Goal: Task Accomplishment & Management: Use online tool/utility

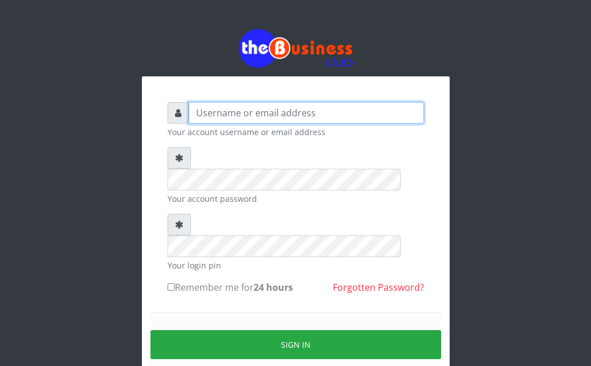
type input "Ahmed2222"
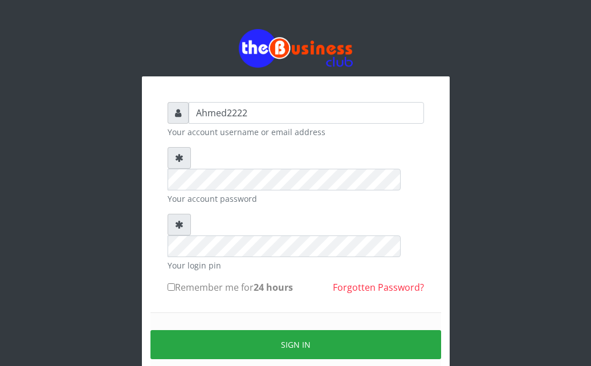
click at [183, 231] on form "Ahmed2222 Your account username or email address Your account password Your log…" at bounding box center [295, 253] width 256 height 302
click at [171, 283] on input "Remember me for 24 hours" at bounding box center [170, 286] width 7 height 7
checkbox input "true"
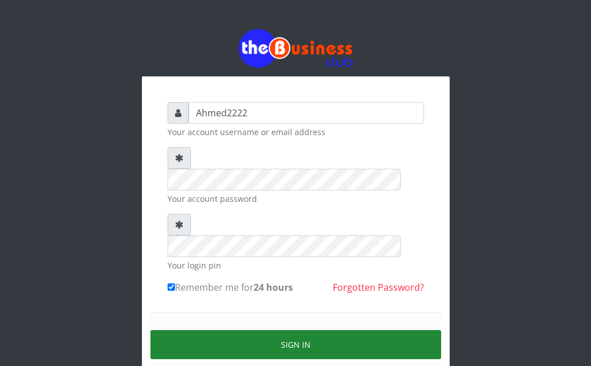
click at [195, 330] on button "Sign in" at bounding box center [295, 344] width 290 height 29
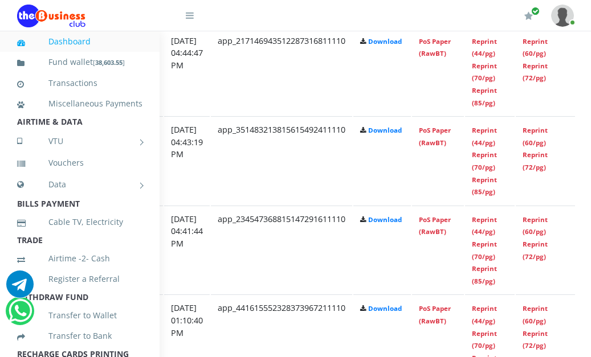
scroll to position [693, 224]
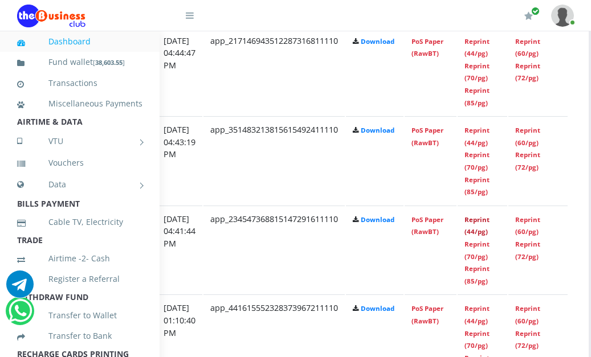
click at [489, 230] on link "Reprint (44/pg)" at bounding box center [476, 225] width 25 height 21
